Goal: Task Accomplishment & Management: Use online tool/utility

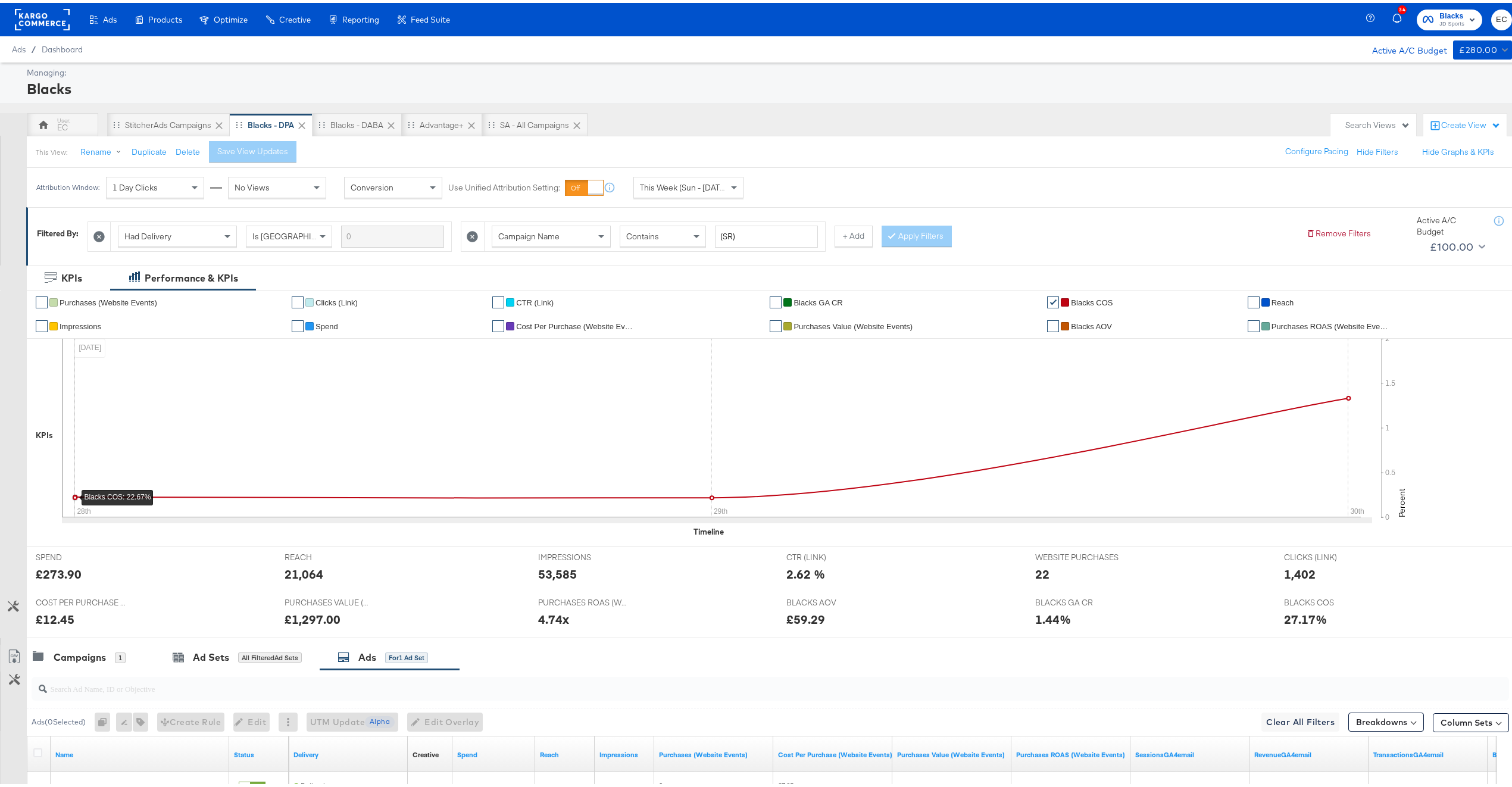
click at [36, 26] on rect at bounding box center [42, 16] width 54 height 21
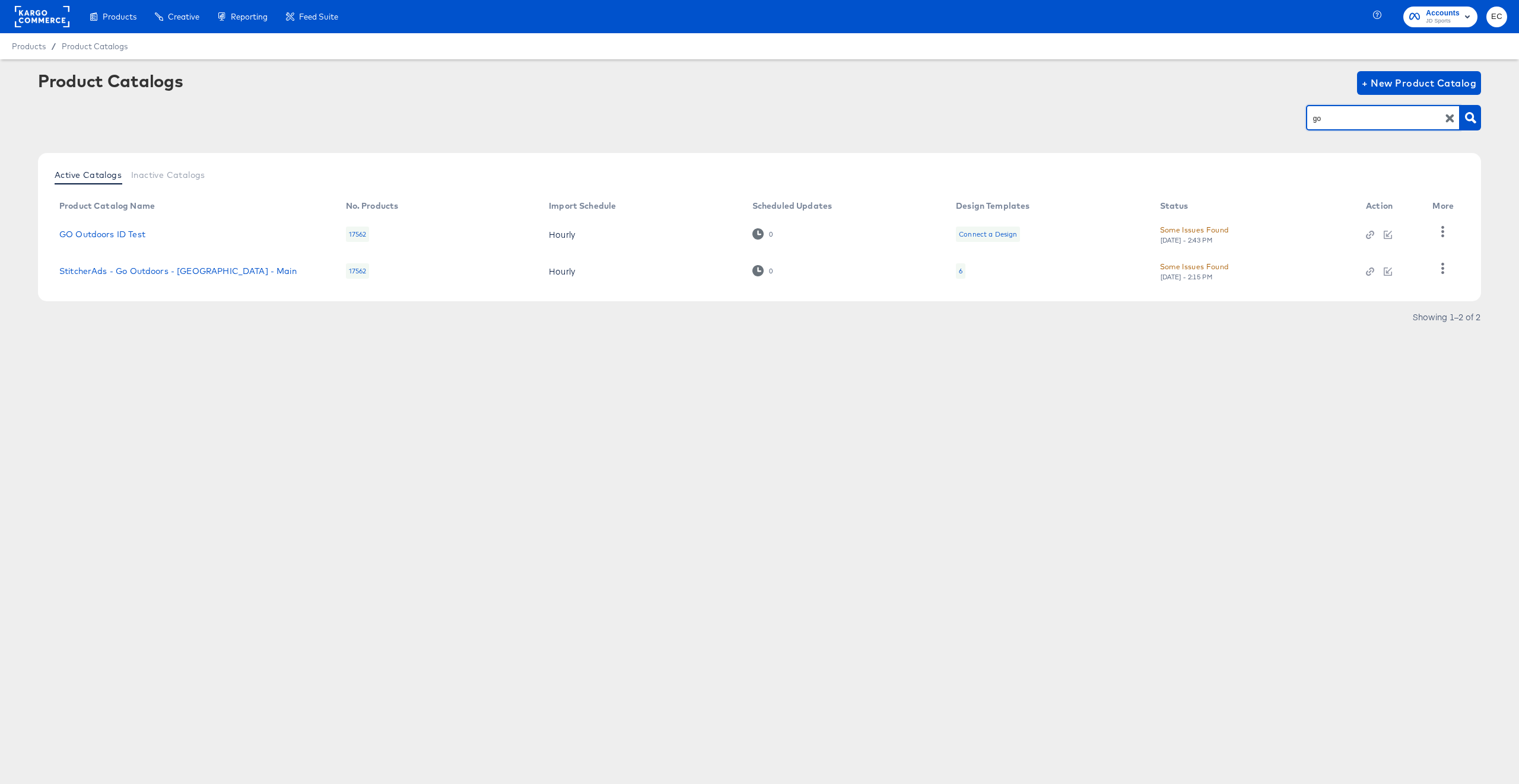
click at [1345, 116] on input "go" at bounding box center [1374, 118] width 126 height 13
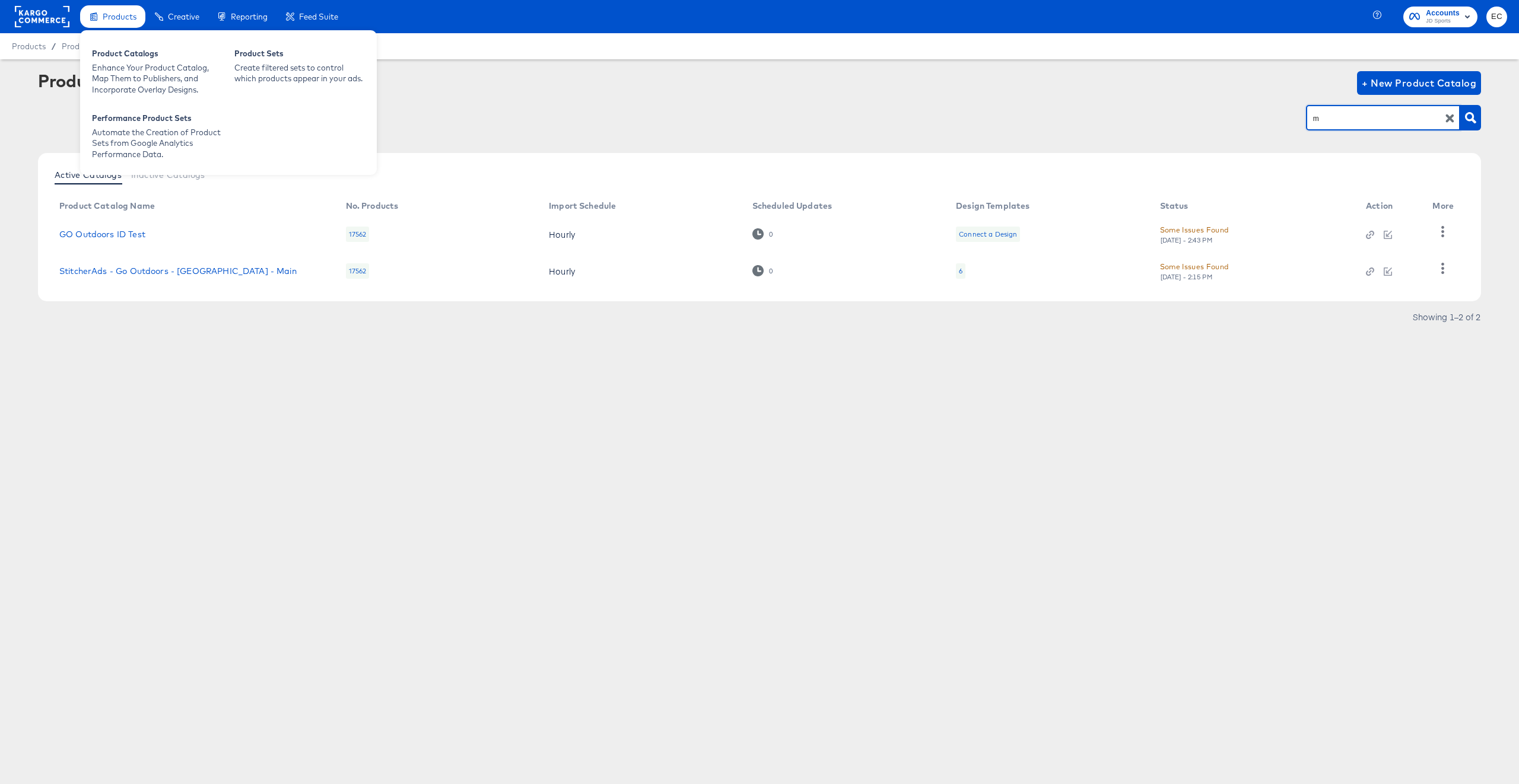
type input "m"
click at [115, 16] on span "Products" at bounding box center [119, 17] width 34 height 10
click at [257, 89] on div "Product Sets Create filtered sets to control which products appear in your ads." at bounding box center [300, 72] width 142 height 59
click at [307, 91] on div "Product Sets Create filtered sets to control which products appear in your ads." at bounding box center [300, 72] width 142 height 59
click at [125, 61] on div "Product Catalogs" at bounding box center [157, 55] width 130 height 14
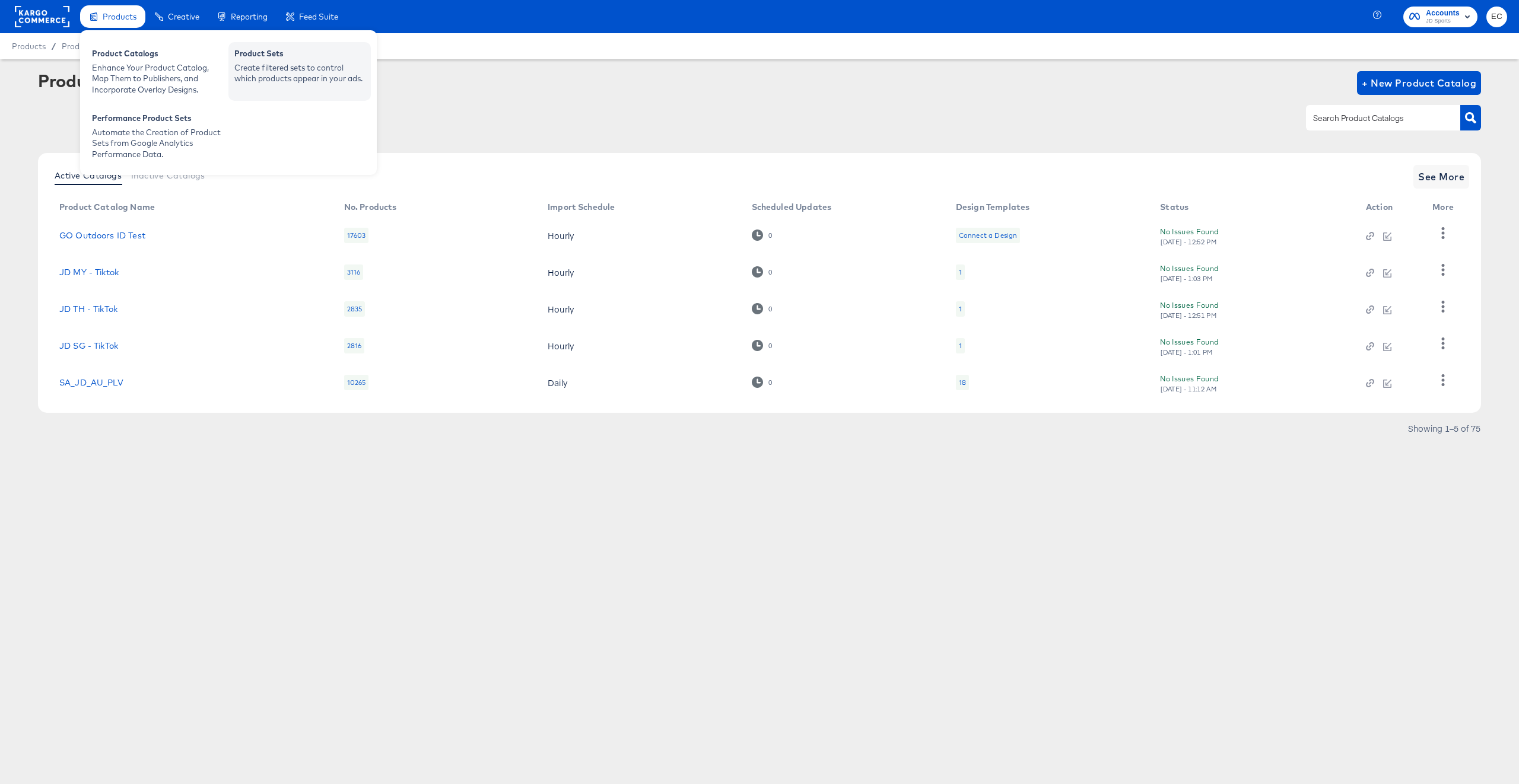
click at [321, 73] on div "Create filtered sets to control which products appear in your ads." at bounding box center [300, 73] width 130 height 22
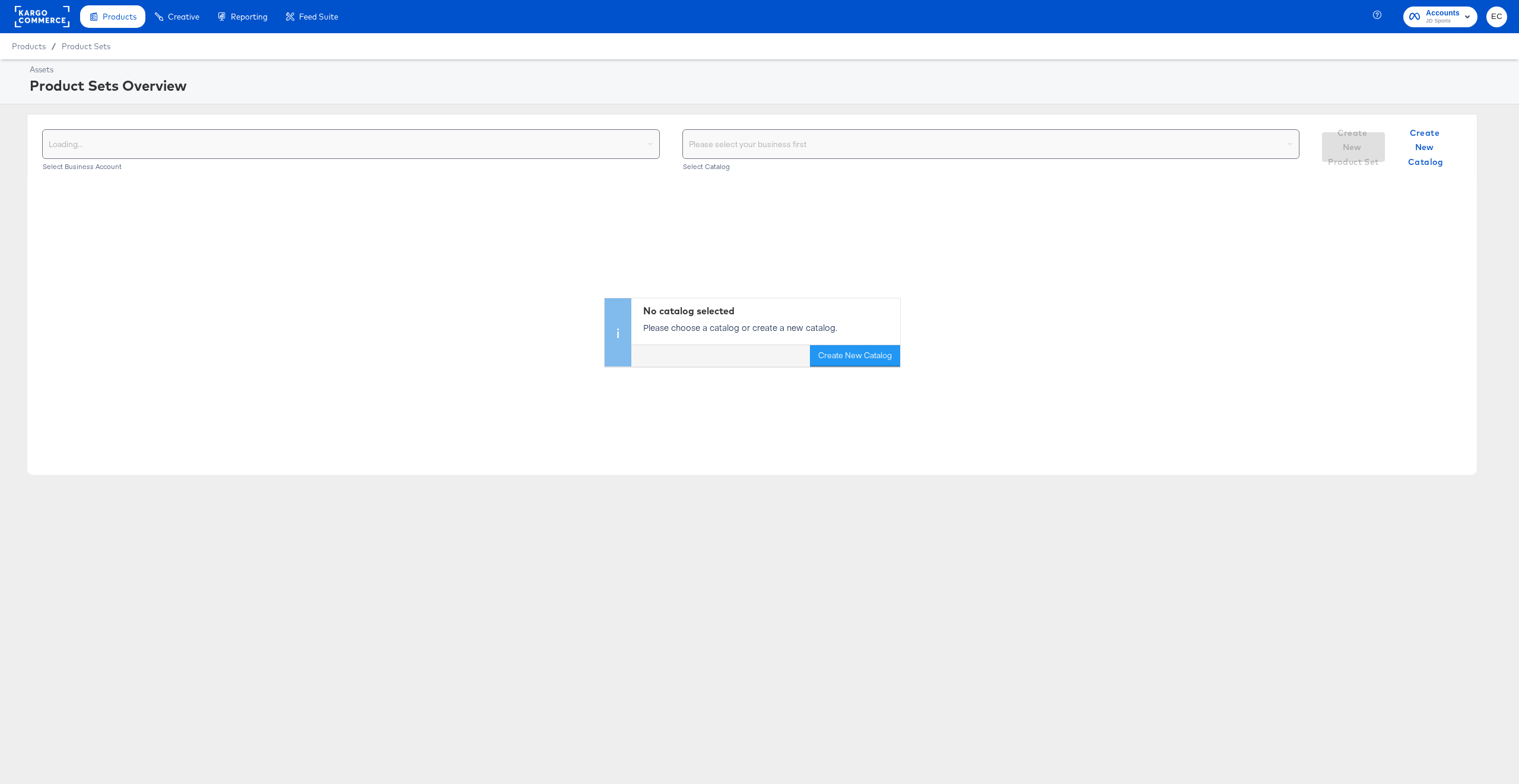
click at [592, 135] on div "Loading..." at bounding box center [351, 144] width 616 height 29
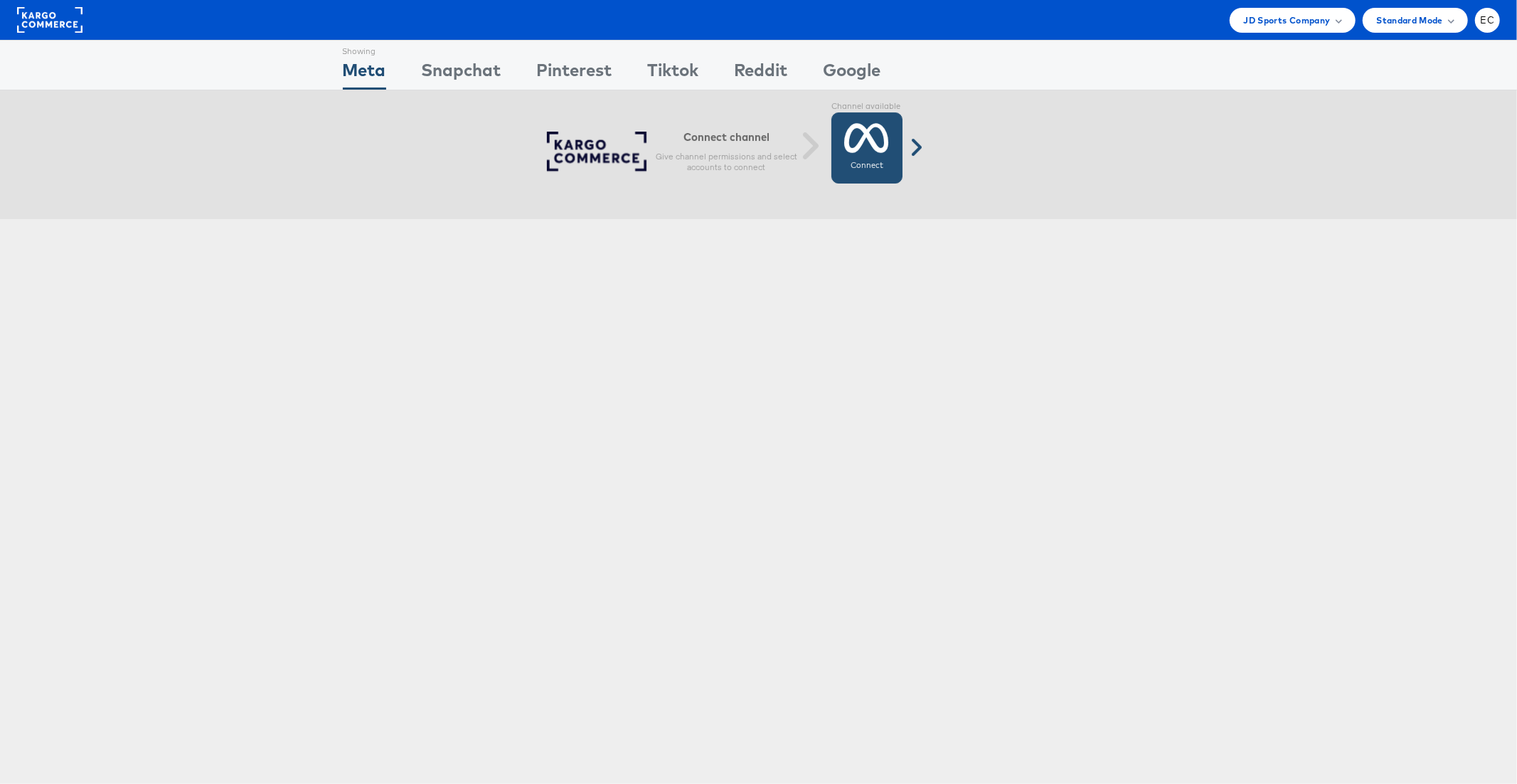
click at [873, 149] on icon at bounding box center [867, 138] width 45 height 35
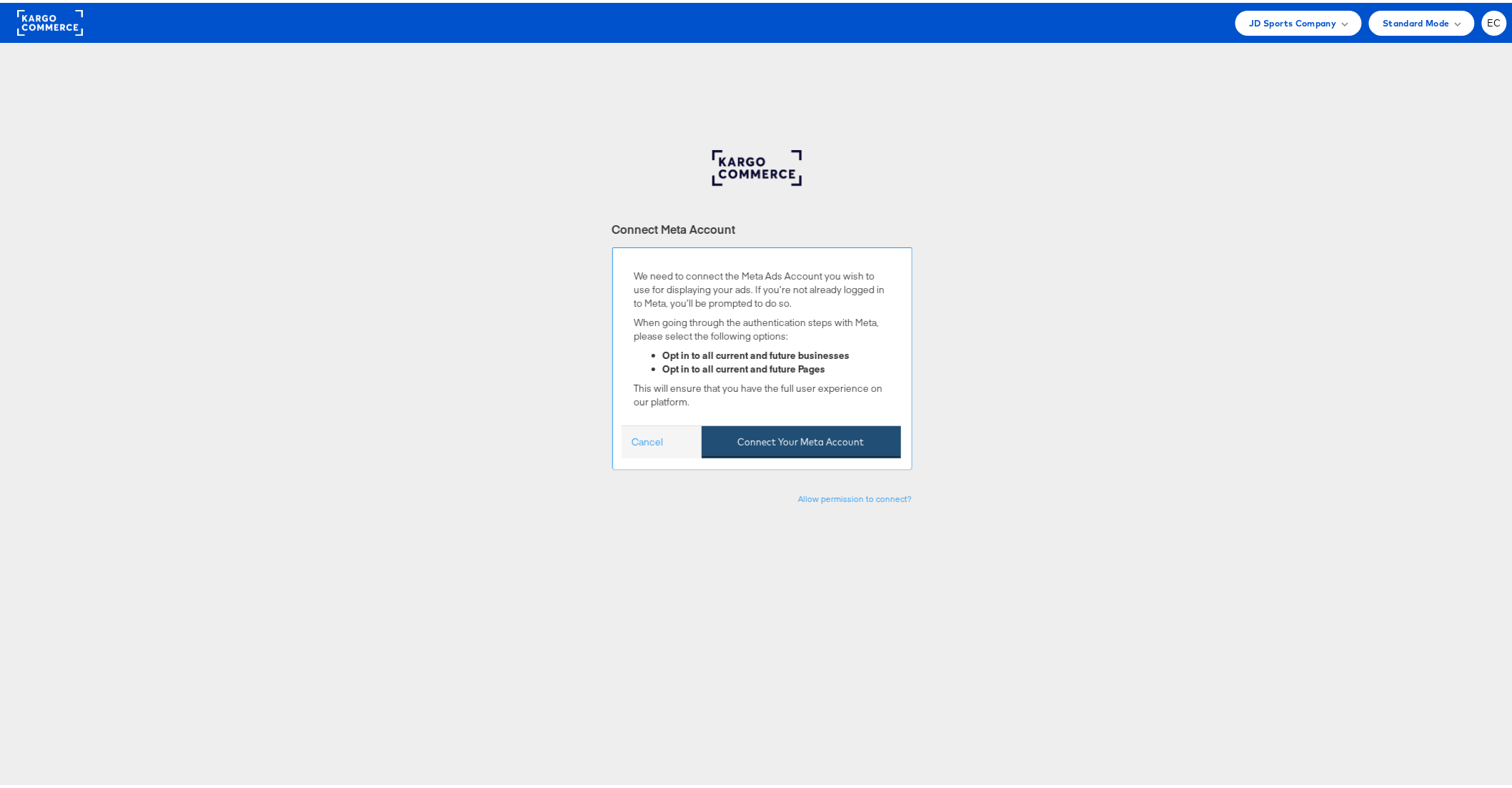
click at [783, 444] on button "Connect Your Meta Account" at bounding box center [801, 439] width 199 height 32
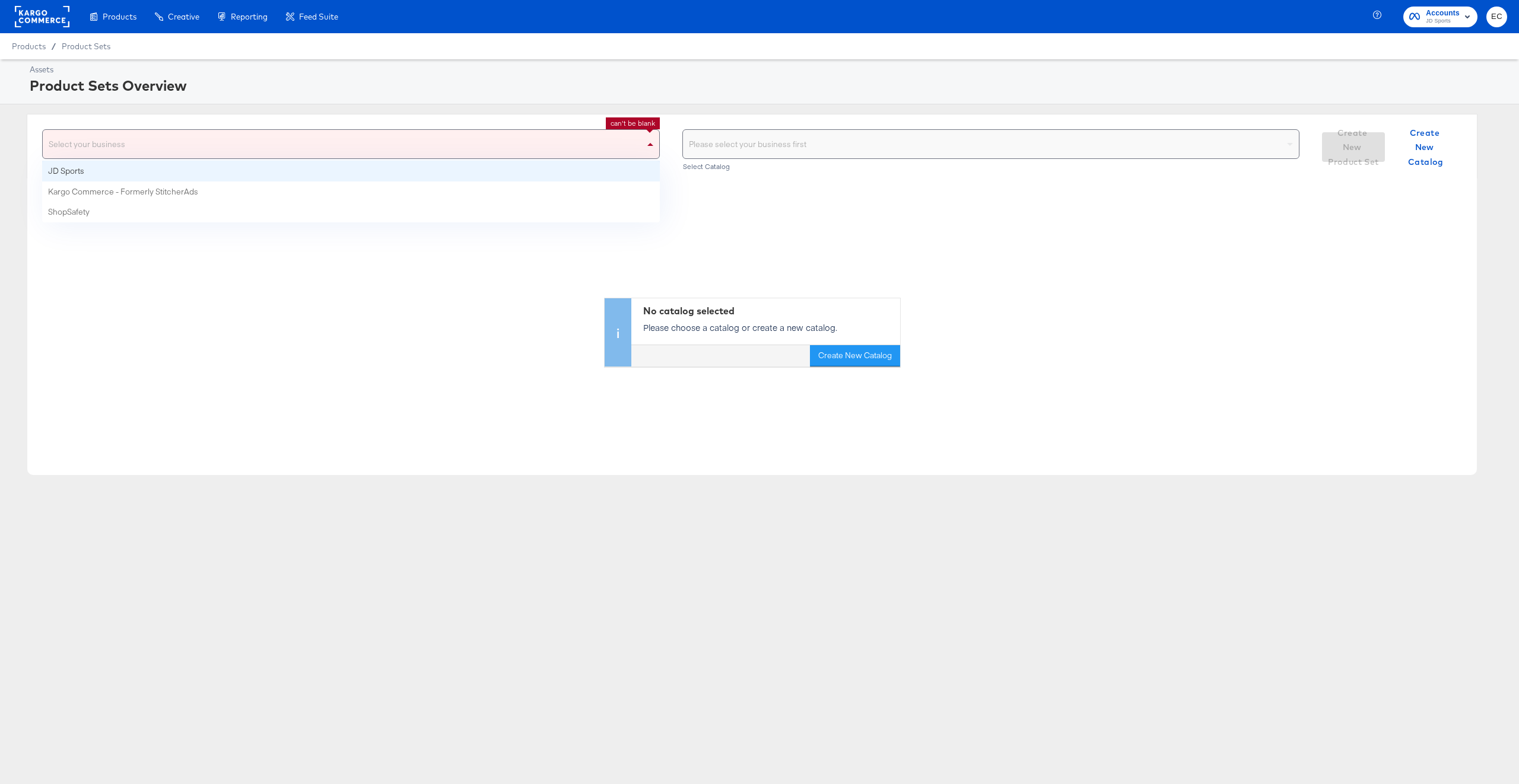
click at [429, 132] on div "Select your business" at bounding box center [351, 144] width 616 height 29
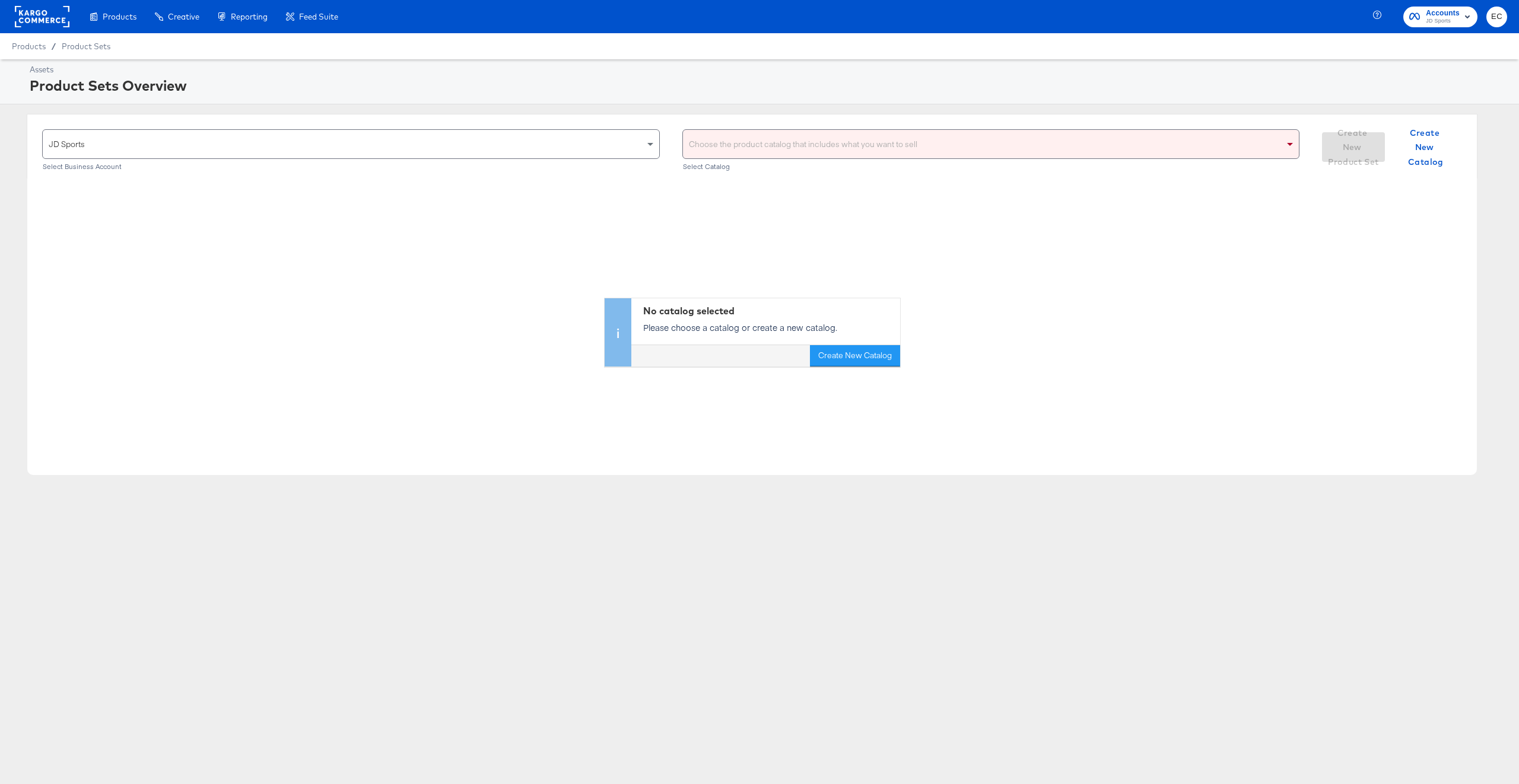
click at [759, 156] on div "Choose the product catalog that includes what you want to sell" at bounding box center [991, 144] width 616 height 29
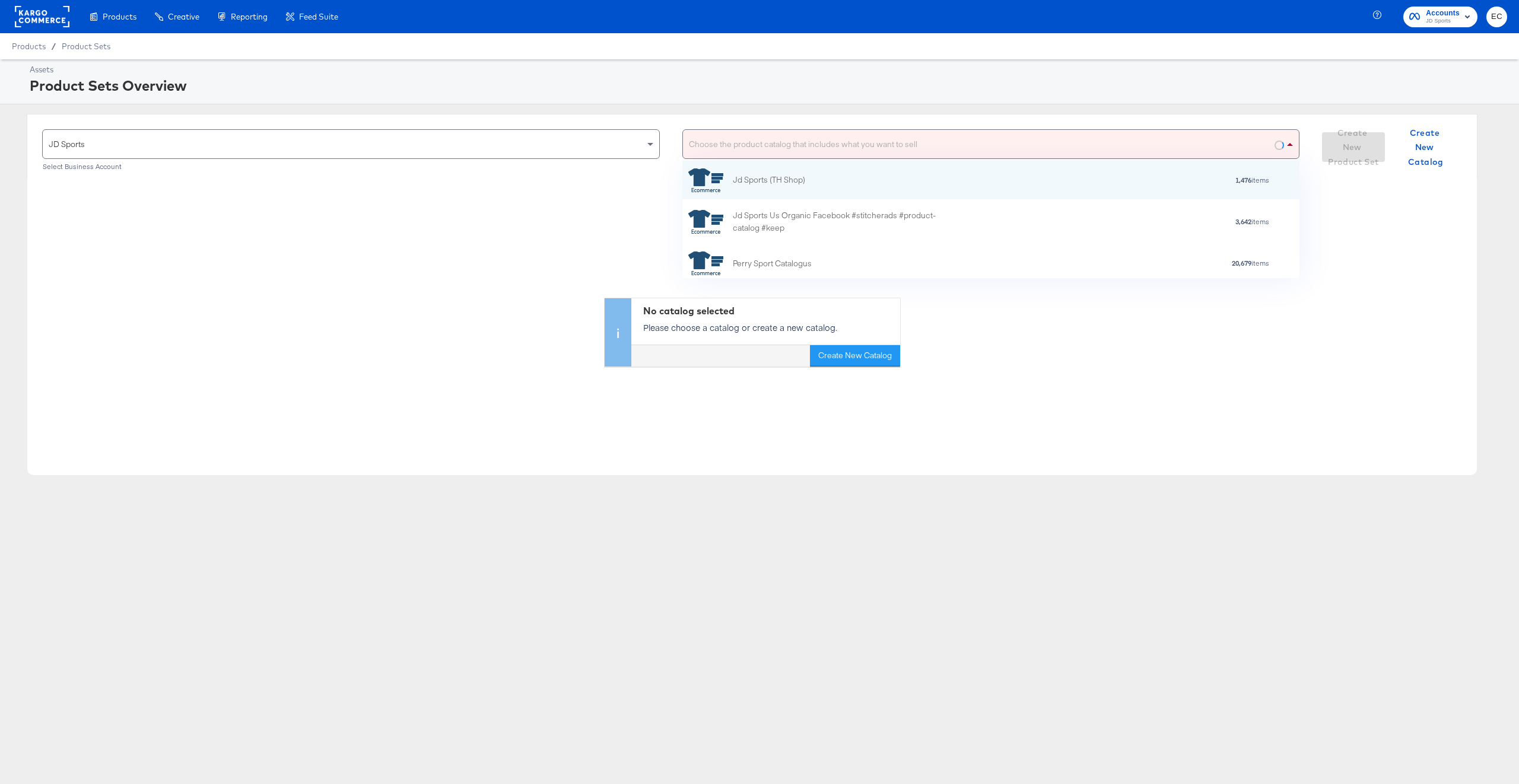
scroll to position [105, 605]
type input "my"
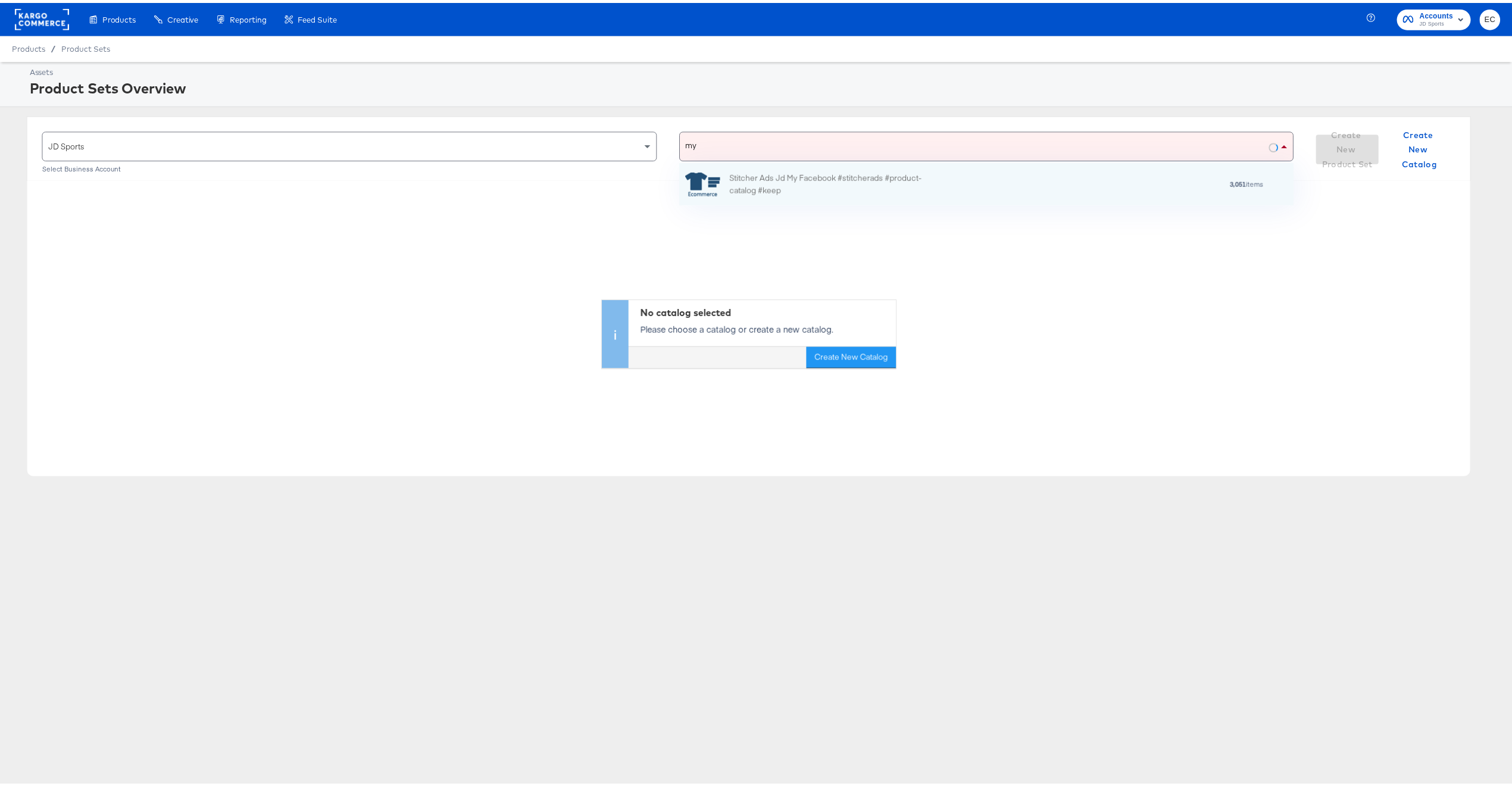
scroll to position [29, 607]
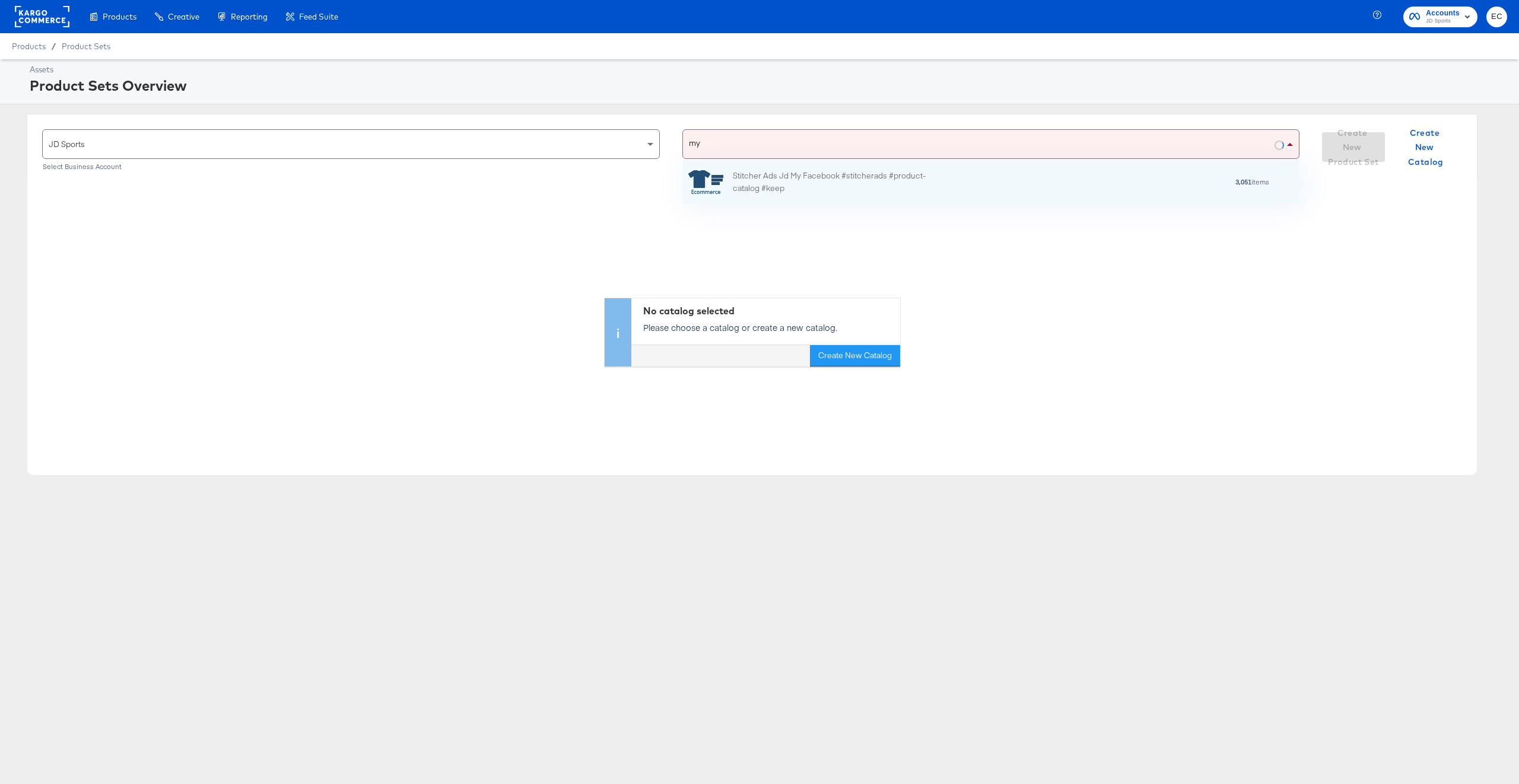
click at [772, 176] on div "Stitcher Ads Jd My Facebook #stitcherads #product-catalog #keep" at bounding box center [836, 182] width 208 height 25
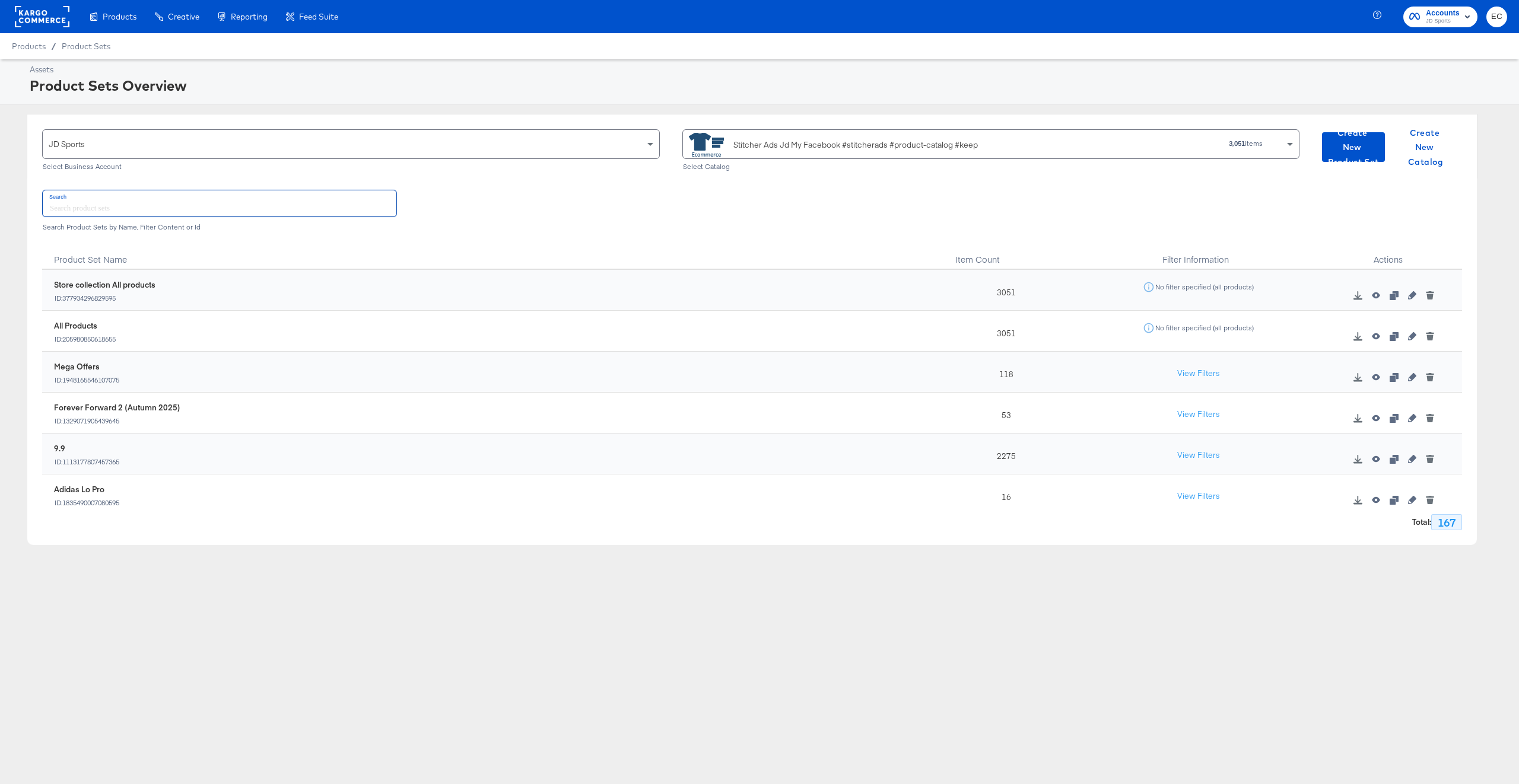
click at [156, 196] on input "text" at bounding box center [220, 203] width 354 height 26
click at [1389, 378] on icon "button" at bounding box center [1393, 377] width 8 height 8
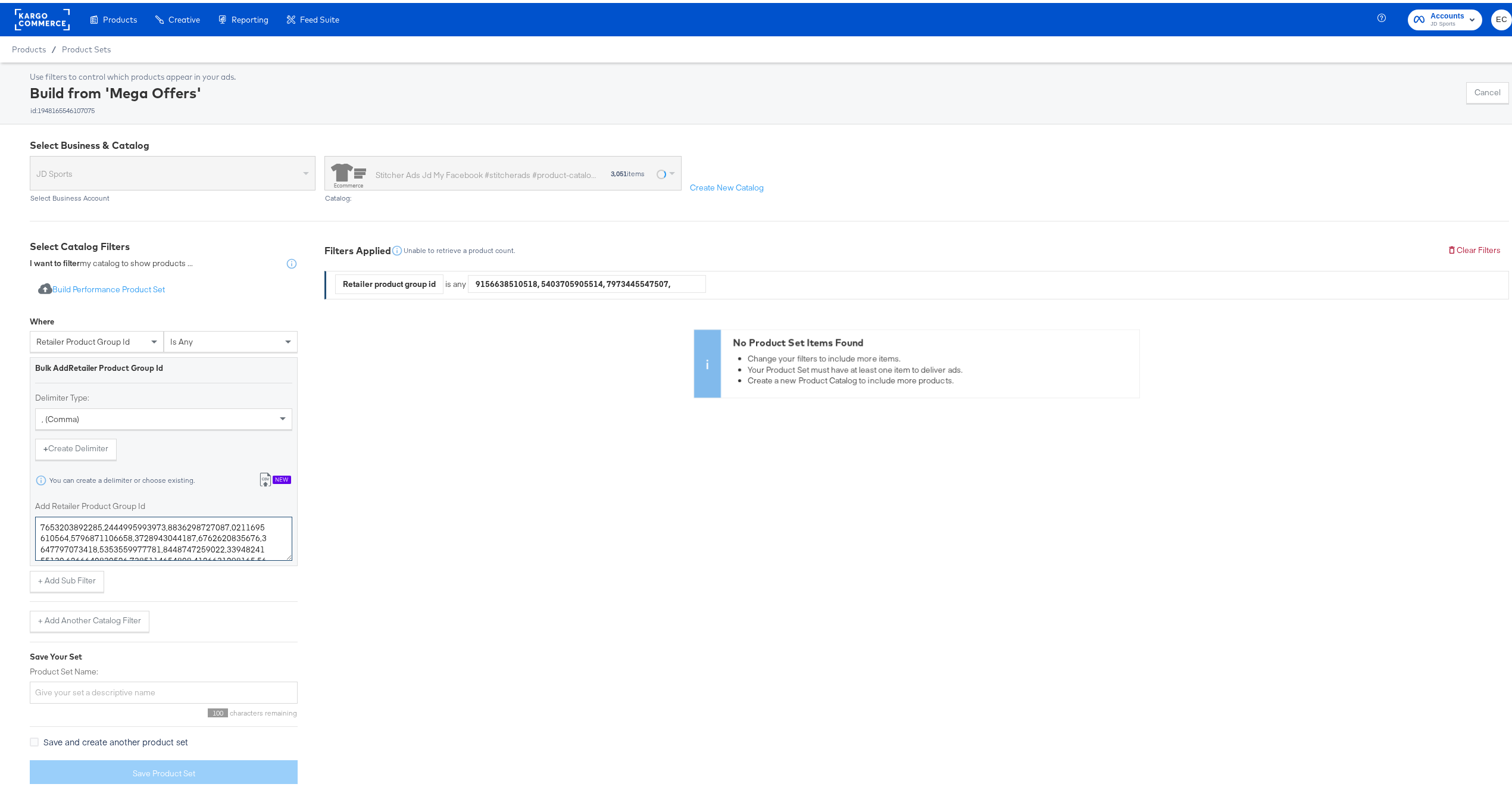
click at [103, 536] on textarea "Add Retailer Product Group Id" at bounding box center [163, 536] width 257 height 44
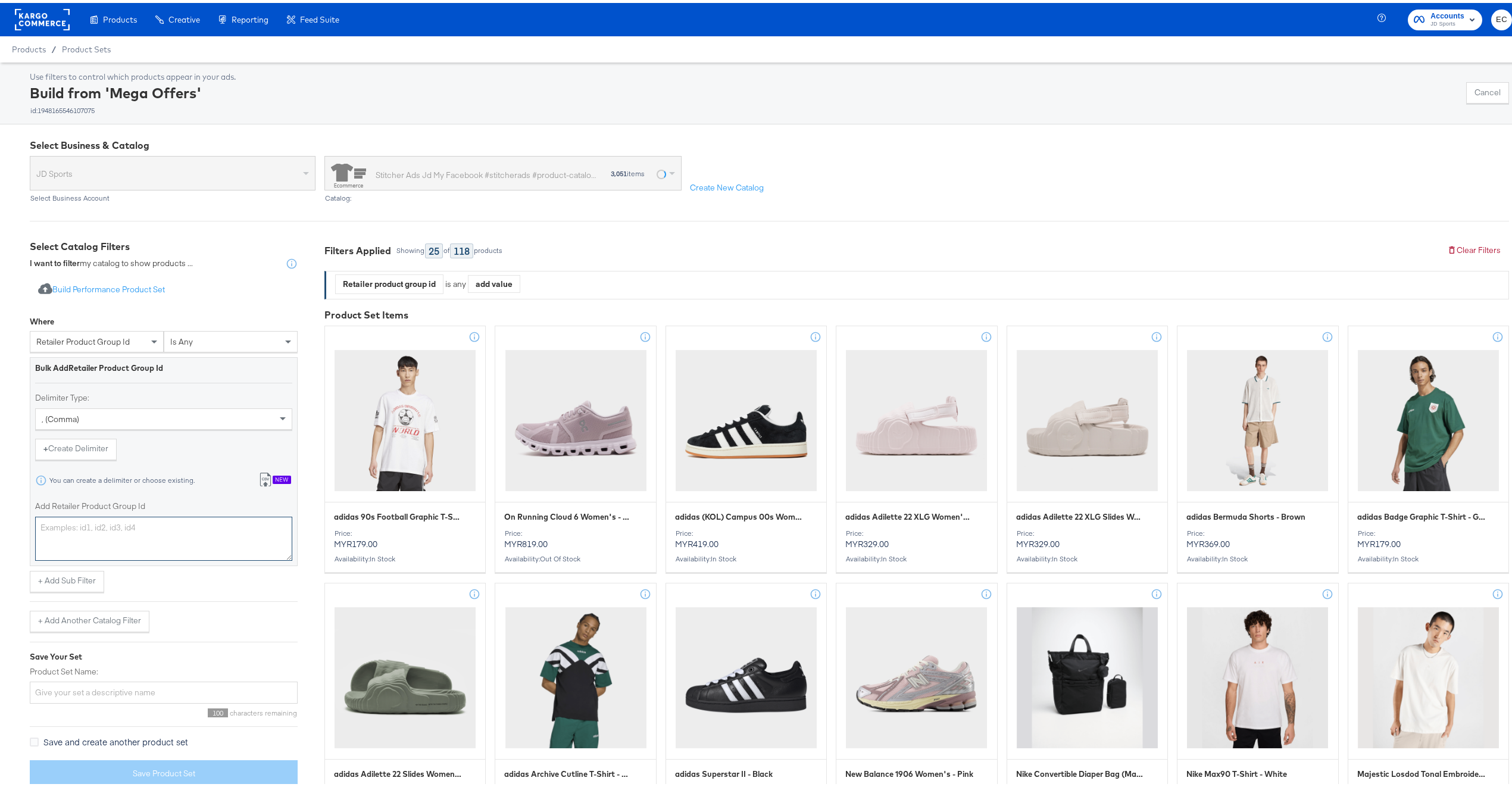
paste textarea "8201099837580,8201118318732,8196833509516,8224566149260,8201101049996,820109957…"
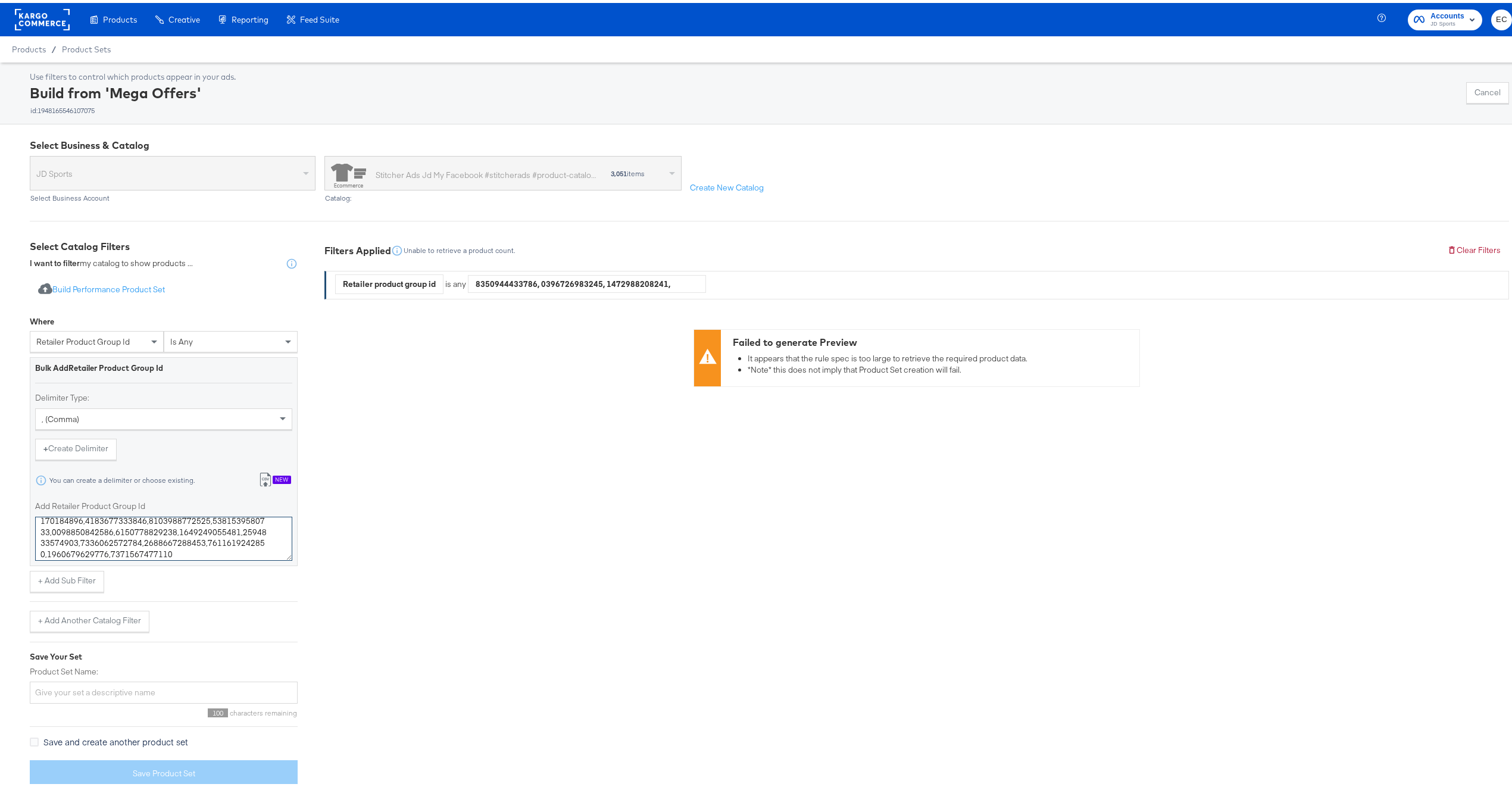
type textarea "8201099837580,8201118318732,8196833509516,8224566149260,8201101049996,820109957…"
click at [137, 692] on input "Product Set Name:" at bounding box center [163, 690] width 268 height 22
type input "10.10 Promo 2025"
click at [181, 775] on button "Save Product Set" at bounding box center [163, 770] width 268 height 27
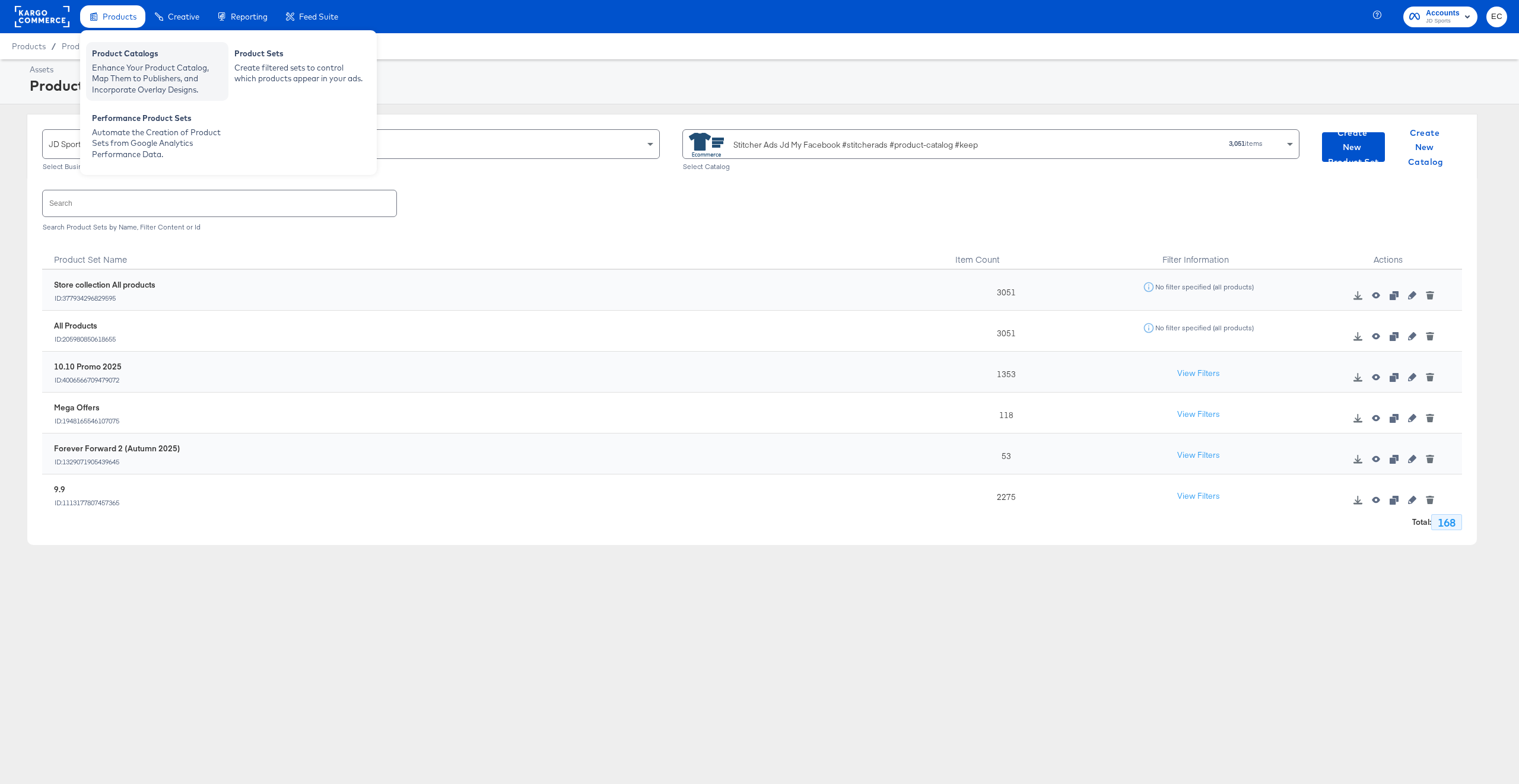
click at [138, 80] on div "Enhance Your Product Catalog, Map Them to Publishers, and Incorporate Overlay D…" at bounding box center [157, 79] width 130 height 33
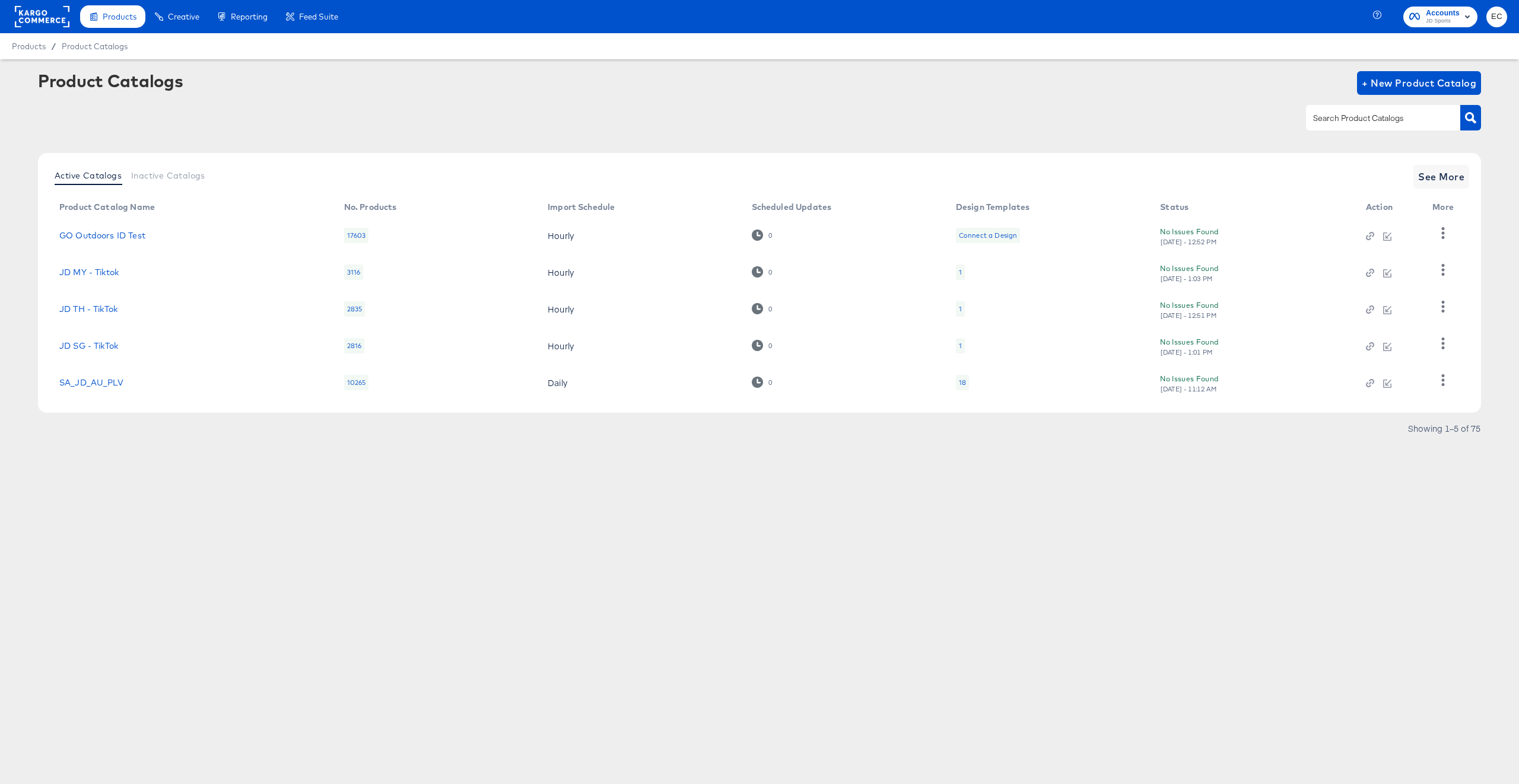
click at [1379, 120] on input "text" at bounding box center [1374, 118] width 126 height 13
type input "my"
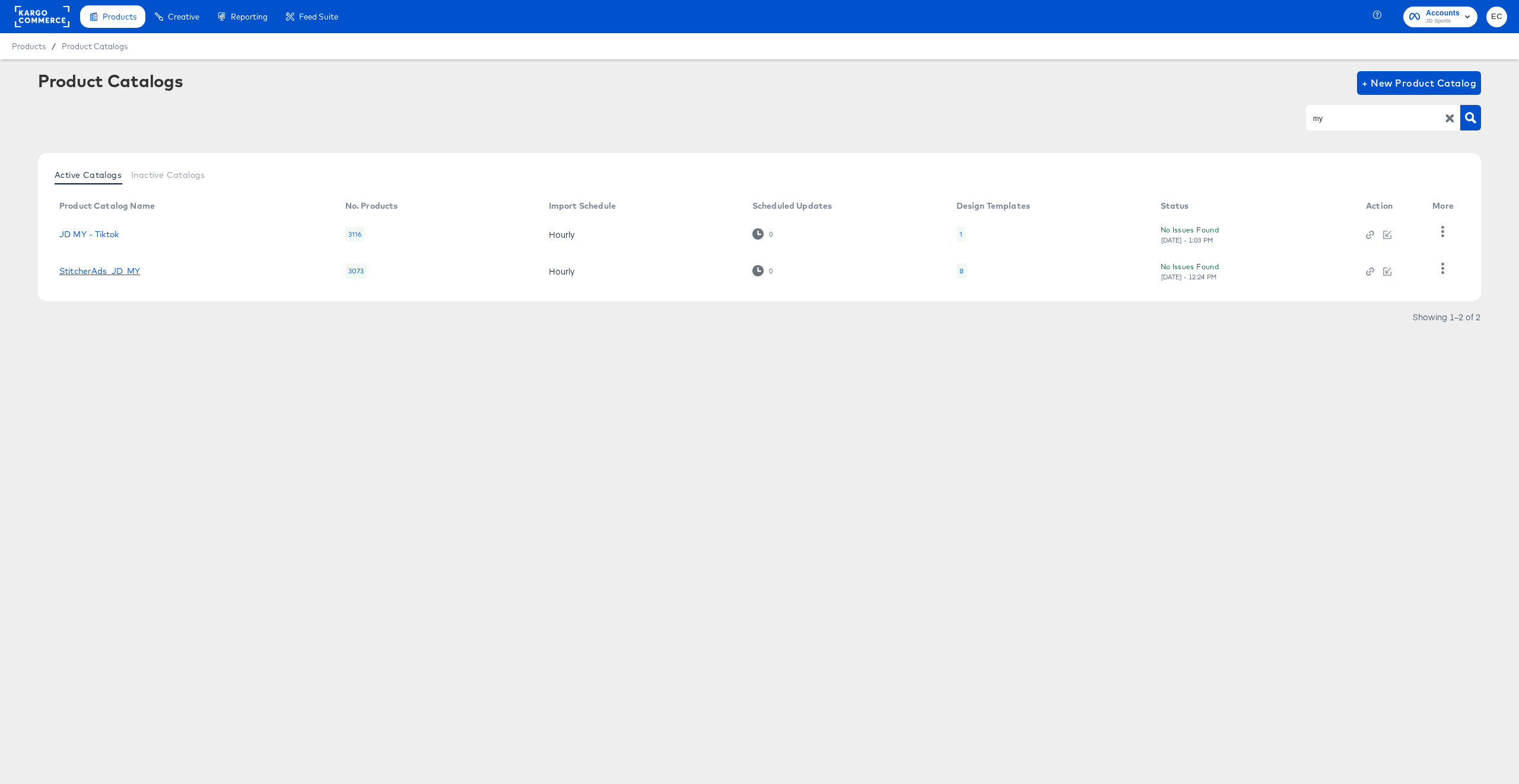
click at [112, 273] on link "StitcherAds_JD_MY" at bounding box center [100, 271] width 81 height 10
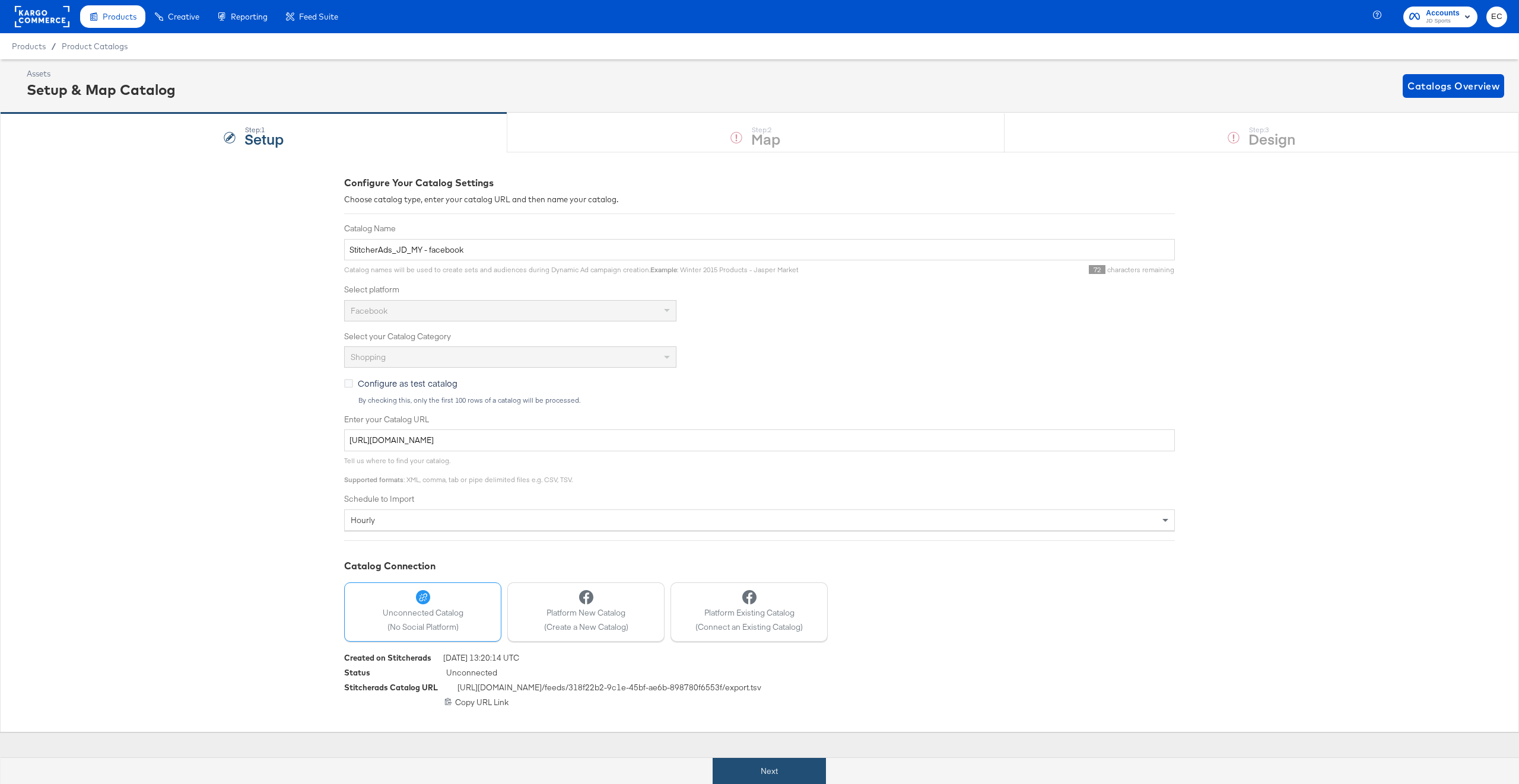
click at [809, 764] on button "Next" at bounding box center [768, 771] width 113 height 27
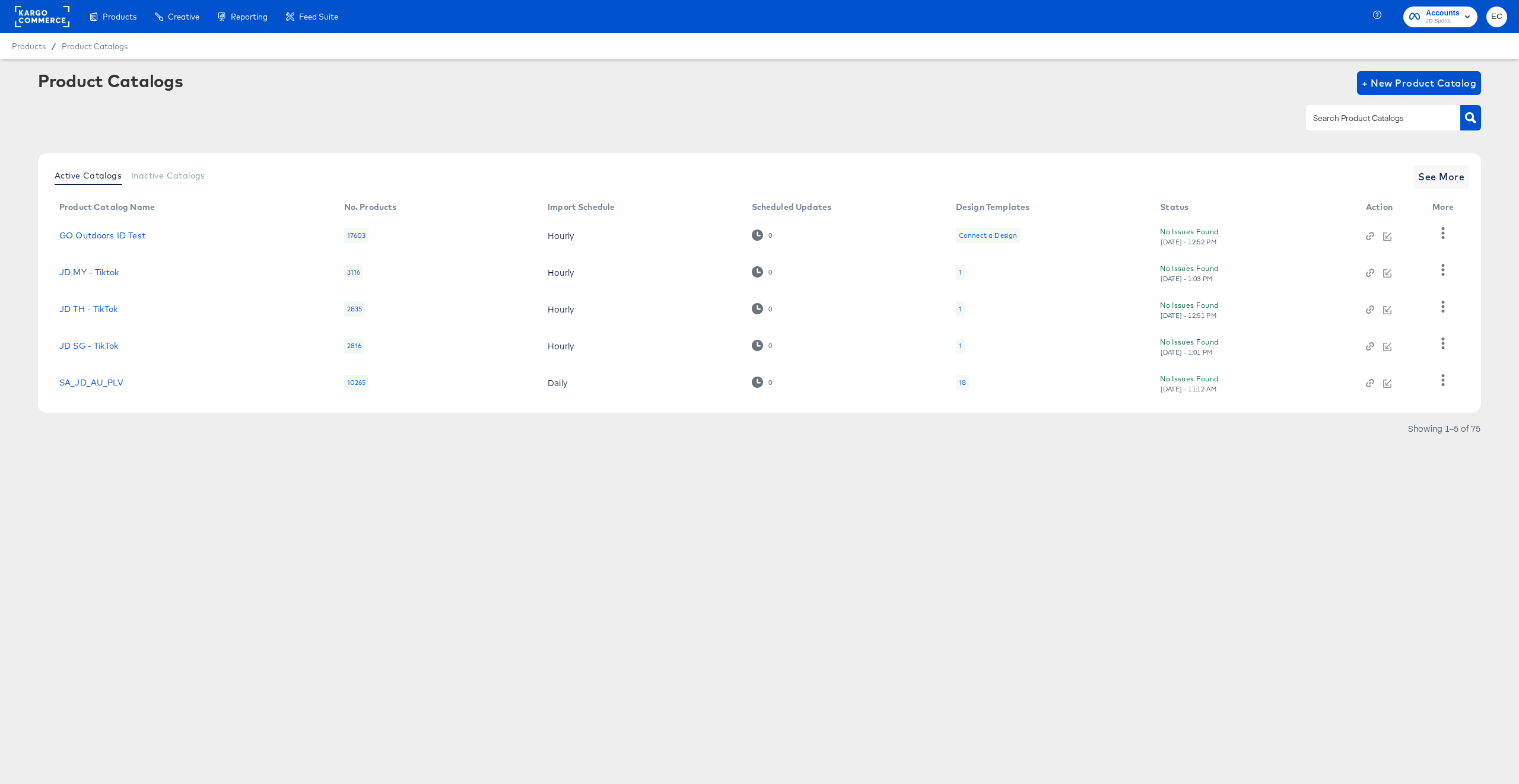
click at [1375, 119] on input "text" at bounding box center [1374, 118] width 126 height 13
type input "my"
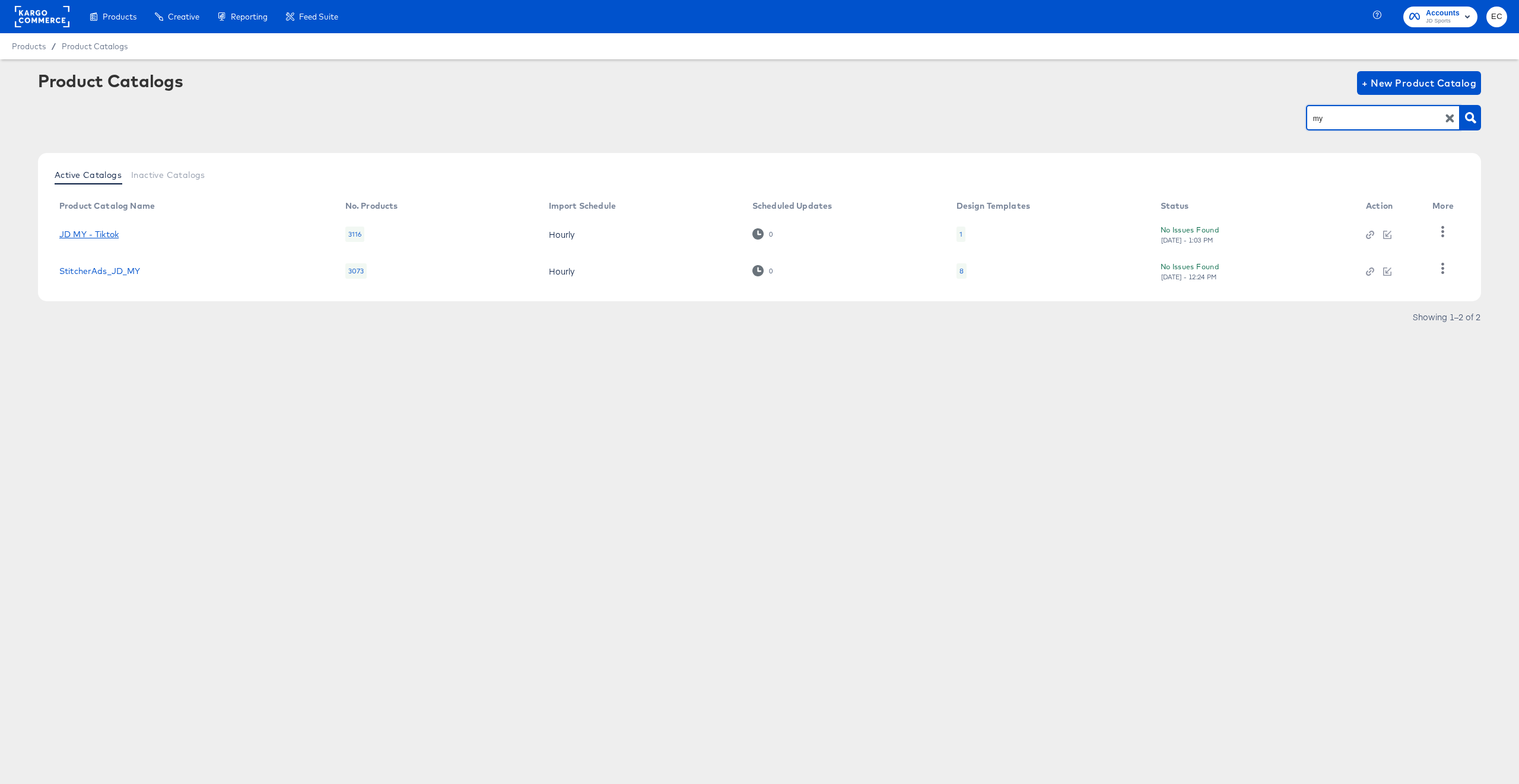
click at [97, 229] on link "JD MY - Tiktok" at bounding box center [89, 234] width 59 height 10
